Goal: Find specific page/section: Find specific page/section

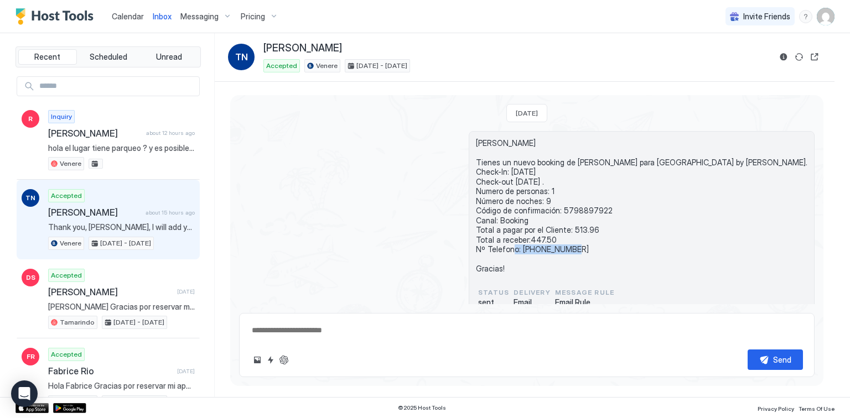
click at [128, 13] on span "Calendar" at bounding box center [128, 16] width 32 height 9
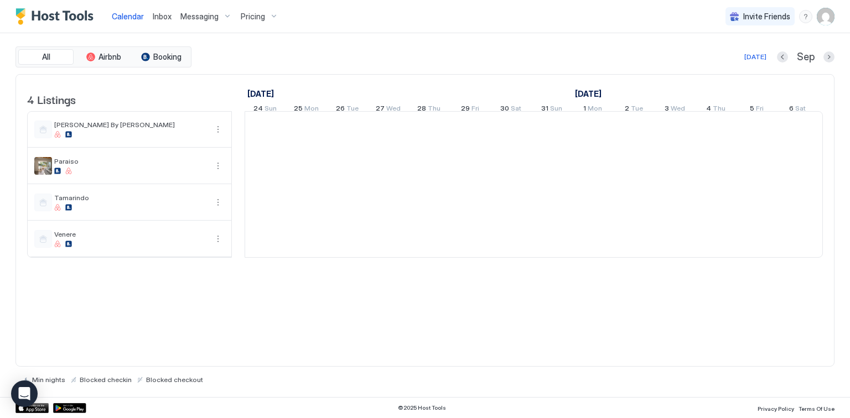
scroll to position [0, 614]
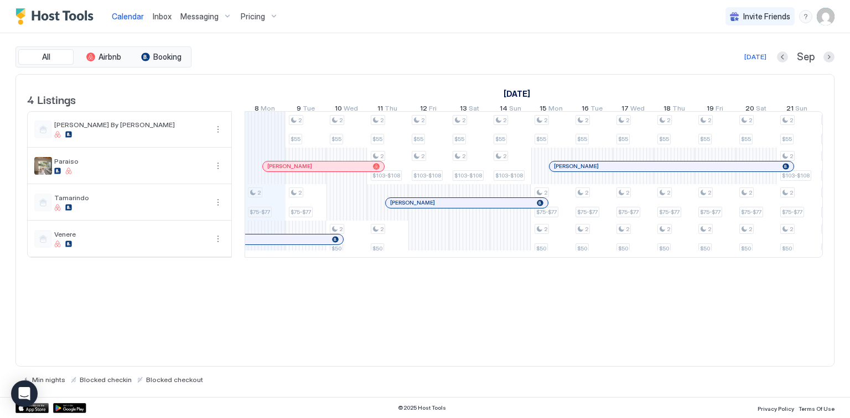
click at [148, 14] on div "Inbox" at bounding box center [162, 16] width 28 height 20
click at [159, 18] on span "Inbox" at bounding box center [162, 16] width 19 height 9
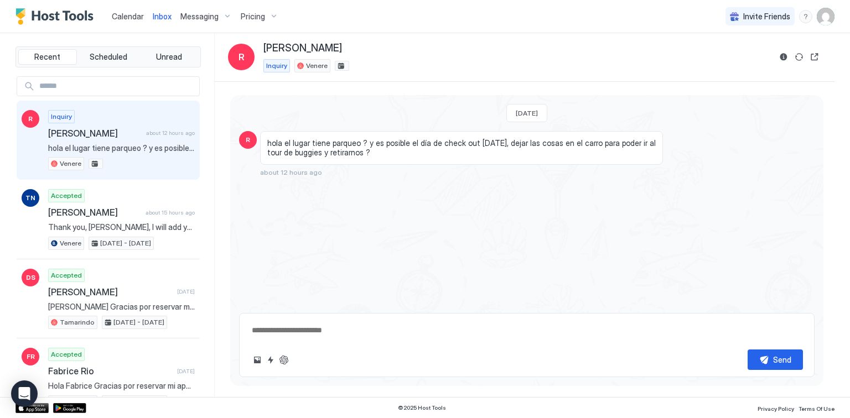
click at [116, 14] on span "Calendar" at bounding box center [128, 16] width 32 height 9
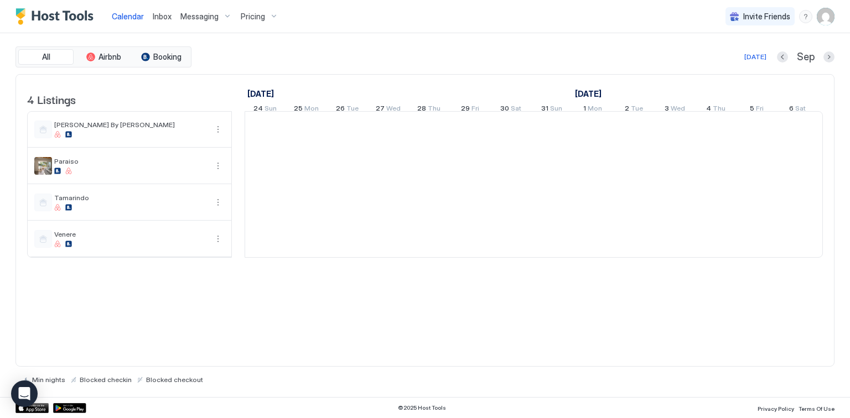
scroll to position [0, 614]
